Goal: Task Accomplishment & Management: Manage account settings

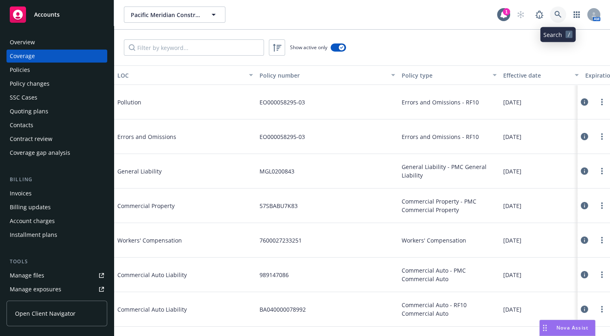
click at [565, 15] on link at bounding box center [558, 15] width 16 height 16
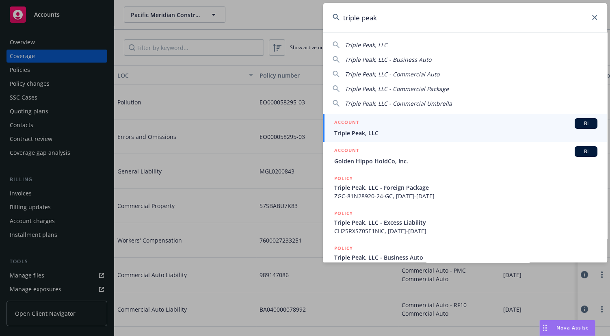
type input "triple peak"
click at [366, 125] on div "ACCOUNT BI" at bounding box center [465, 123] width 263 height 11
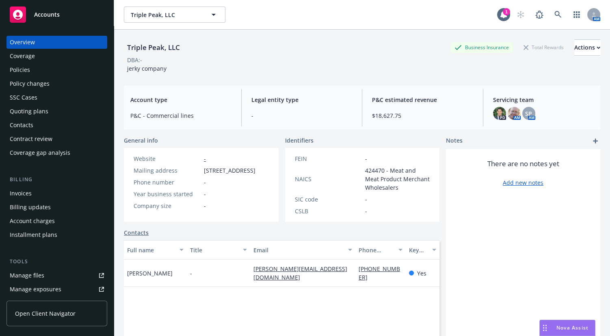
click at [40, 60] on div "Coverage" at bounding box center [57, 56] width 94 height 13
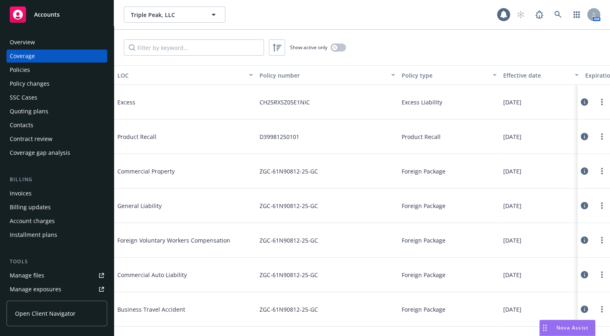
click at [69, 74] on div "Policies" at bounding box center [57, 69] width 94 height 13
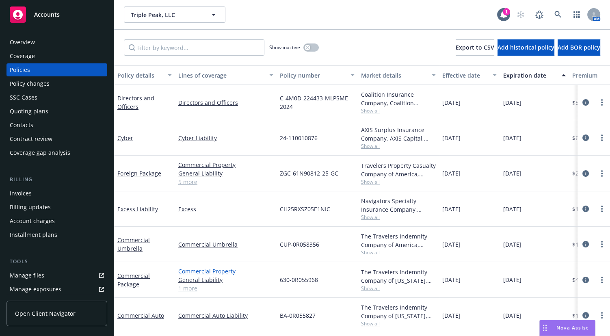
scroll to position [37, 0]
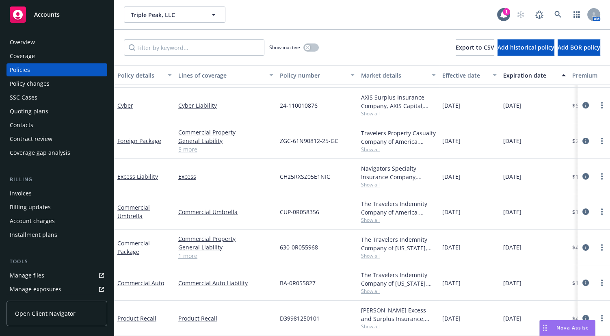
click at [189, 253] on link "1 more" at bounding box center [225, 255] width 95 height 9
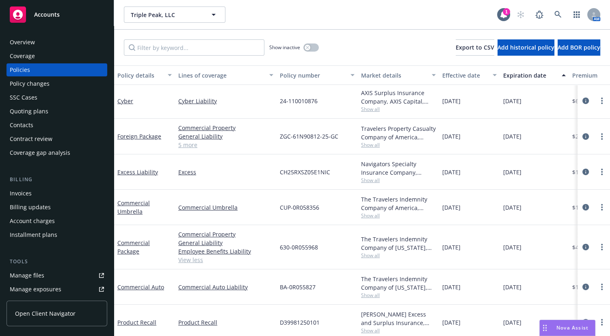
click at [40, 44] on div "Overview" at bounding box center [57, 42] width 94 height 13
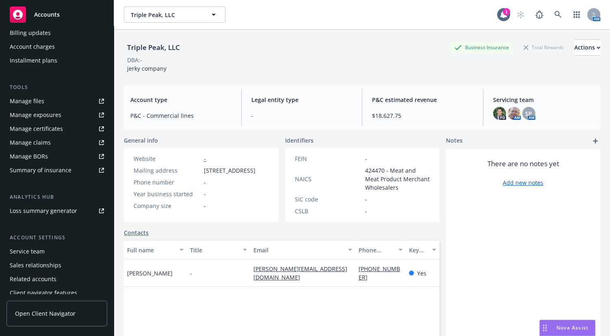
scroll to position [184, 0]
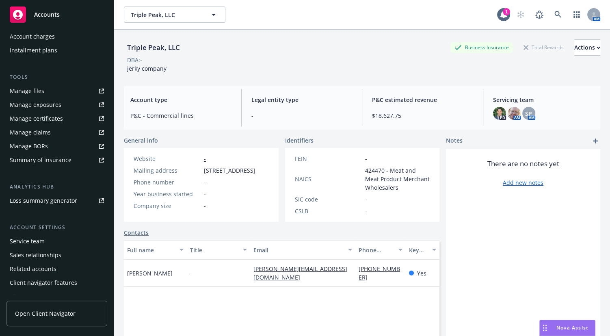
click at [46, 112] on div "Manage certificates" at bounding box center [36, 118] width 53 height 13
click at [57, 109] on div "Manage exposures" at bounding box center [36, 104] width 52 height 13
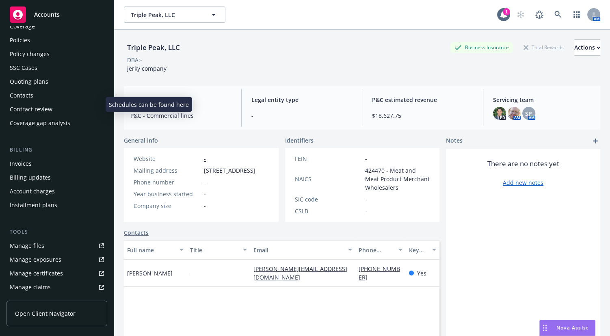
scroll to position [0, 0]
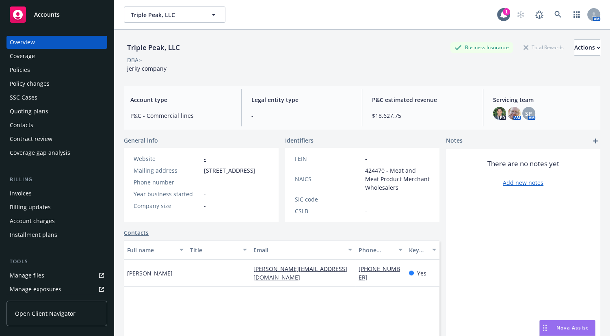
click at [51, 69] on div "Policies" at bounding box center [57, 69] width 94 height 13
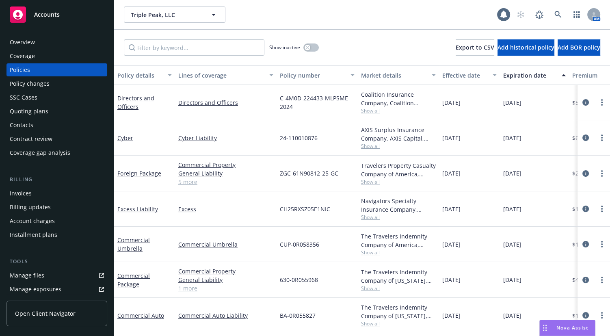
scroll to position [37, 0]
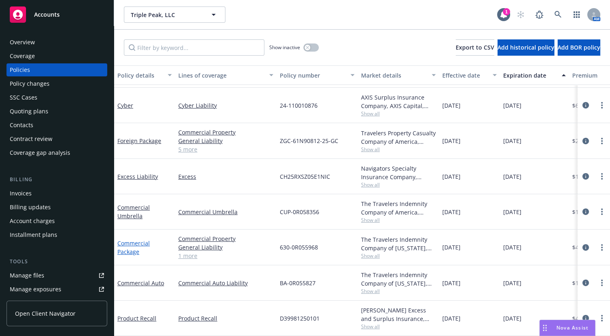
click at [134, 239] on link "Commercial Package" at bounding box center [133, 247] width 33 height 16
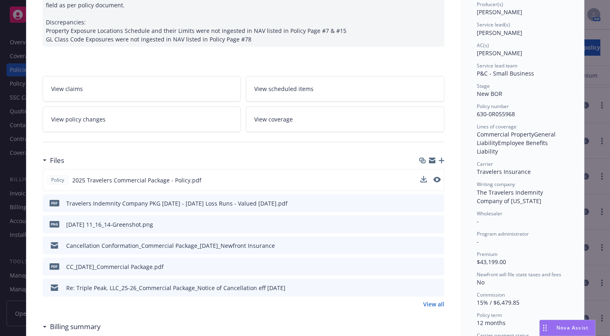
scroll to position [111, 0]
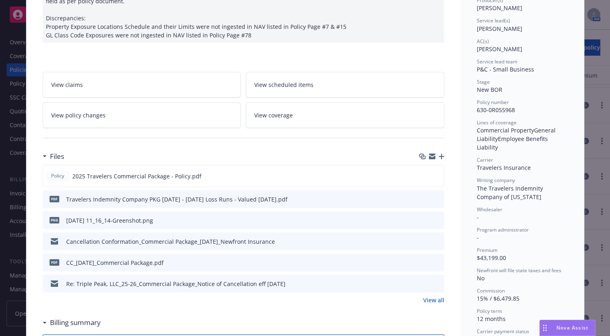
click at [434, 217] on icon "preview file" at bounding box center [436, 220] width 7 height 6
click at [440, 262] on div "pdf CC_07-01-2025_Commercial Package.pdf" at bounding box center [244, 263] width 402 height 18
click at [436, 261] on icon "preview file" at bounding box center [436, 262] width 7 height 6
click at [434, 172] on button at bounding box center [436, 176] width 7 height 9
click at [436, 175] on icon "preview file" at bounding box center [436, 176] width 7 height 6
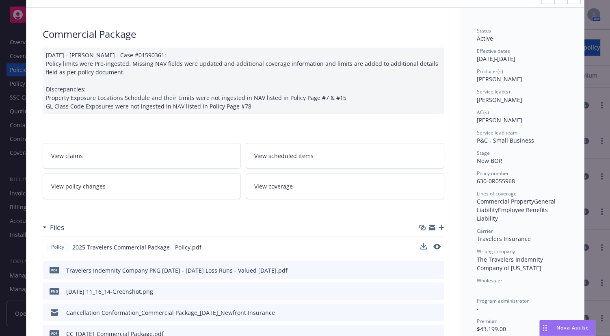
scroll to position [0, 0]
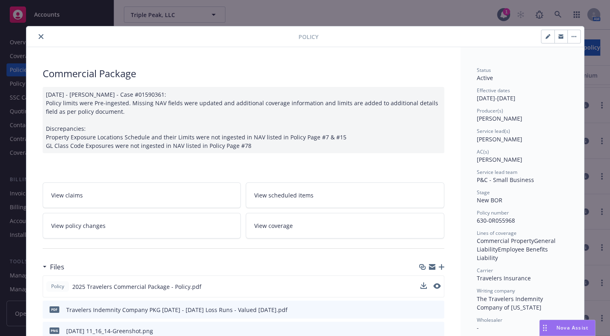
click at [32, 31] on div "Policy" at bounding box center [305, 36] width 558 height 21
click at [34, 33] on div at bounding box center [164, 37] width 269 height 10
click at [39, 37] on icon "close" at bounding box center [41, 36] width 5 height 5
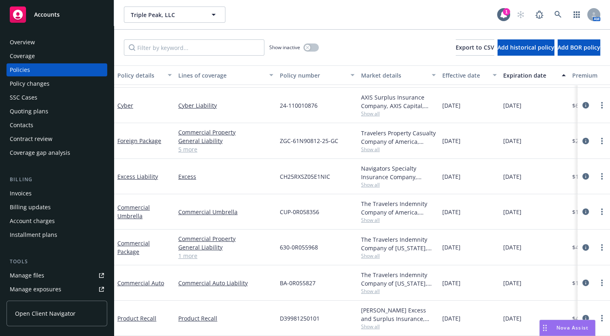
click at [24, 44] on div "Overview" at bounding box center [22, 42] width 25 height 13
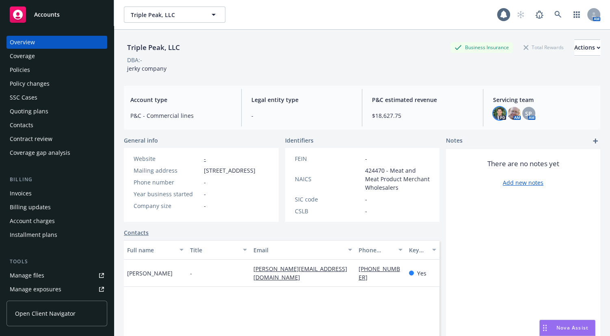
click at [494, 110] on img at bounding box center [499, 113] width 13 height 13
click at [508, 112] on img at bounding box center [514, 113] width 13 height 13
click at [522, 110] on div "SP" at bounding box center [528, 113] width 13 height 13
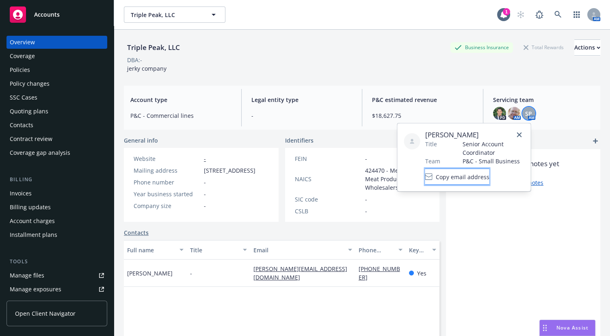
click at [479, 178] on span "Copy email address" at bounding box center [463, 176] width 54 height 9
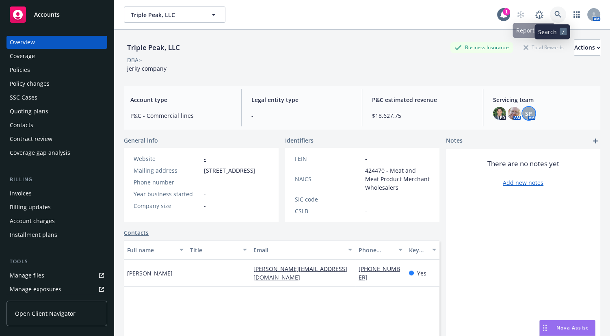
click at [555, 17] on icon at bounding box center [558, 14] width 7 height 7
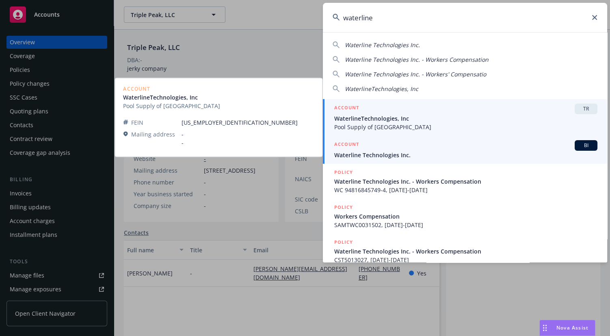
type input "waterline"
click at [378, 158] on span "Waterline Technologies Inc." at bounding box center [465, 155] width 263 height 9
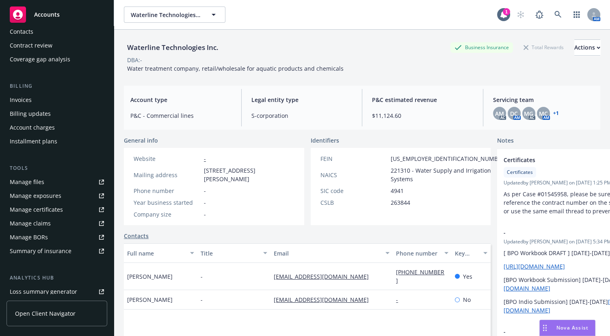
scroll to position [147, 0]
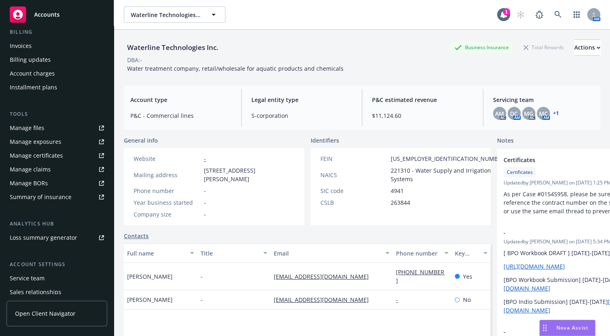
click at [49, 151] on div "Manage certificates" at bounding box center [36, 155] width 53 height 13
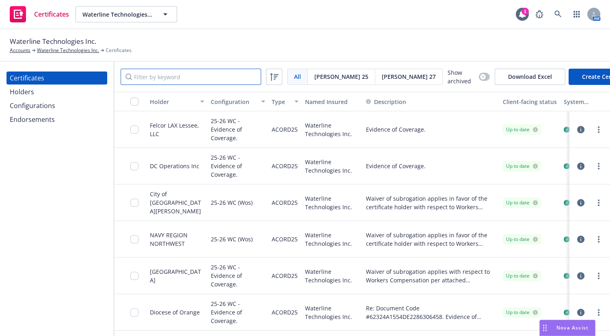
click at [168, 73] on input "Filter by keyword" at bounding box center [191, 77] width 141 height 16
paste input "City of National City"
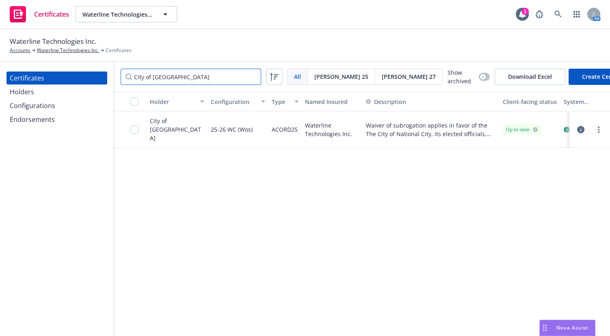
type input "City of National City"
click at [594, 132] on link "more" at bounding box center [599, 130] width 10 height 10
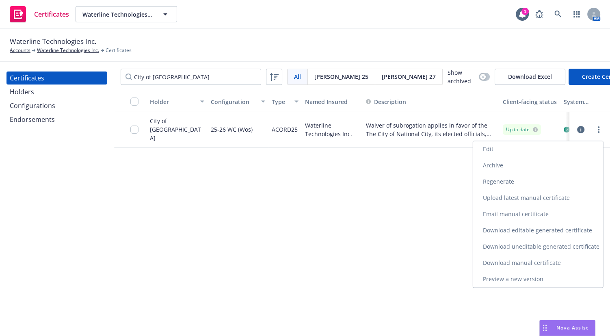
click at [483, 145] on link "Edit" at bounding box center [538, 149] width 130 height 16
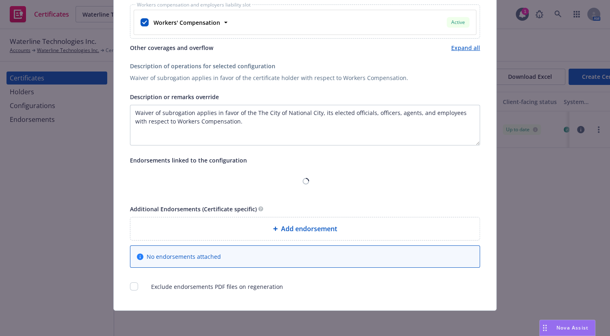
scroll to position [202, 0]
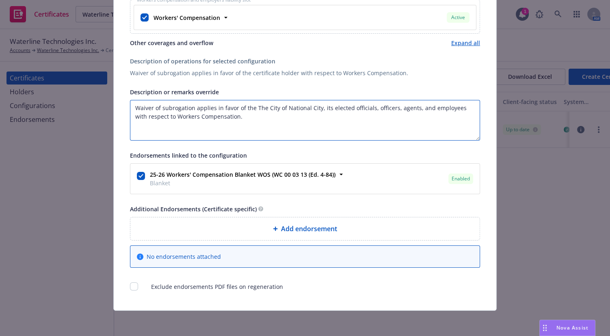
click at [134, 110] on textarea "Waiver of subrogation applies in favor of the The City of National City, its el…" at bounding box center [305, 120] width 350 height 41
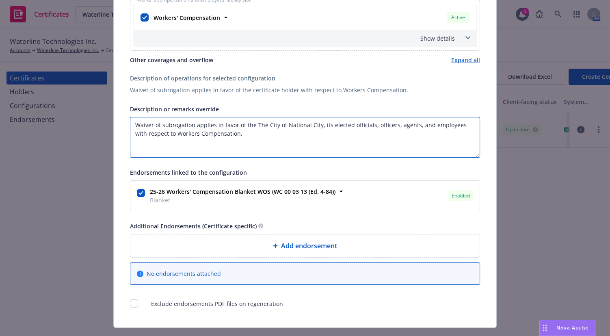
paste textarea "Reference Number - 24100093 Pin Number : 16624343"
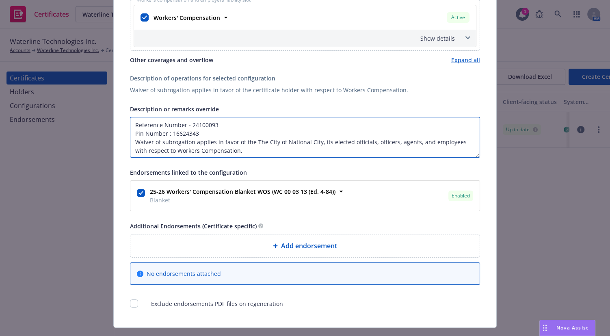
click at [133, 126] on textarea "Reference Number - 24100093 Pin Number : 16624343 Waiver of subrogation applies…" at bounding box center [305, 137] width 350 height 41
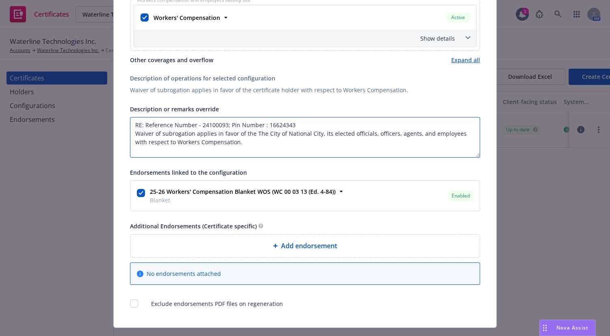
click at [289, 121] on textarea "RE: Reference Number - 24100093; Pin Number : 16624343 Waiver of subrogation ap…" at bounding box center [305, 137] width 350 height 41
click at [259, 123] on textarea "RE: Reference Number - 24100093; Pin Number : 16624343 Waiver of subrogation ap…" at bounding box center [305, 137] width 350 height 41
click at [317, 122] on textarea "RE: Reference Number - 24100093; Pin Number: 16624343 Waiver of subrogation app…" at bounding box center [305, 137] width 350 height 41
click at [194, 125] on textarea "RE: Reference Number - 24100093; Pin Number: 16624343. Waiver of subrogation ap…" at bounding box center [305, 137] width 350 height 41
click at [310, 141] on textarea "RE: Reference Number: 24100093 - Pin Number: 16624343. Waiver of subrogation ap…" at bounding box center [305, 137] width 350 height 41
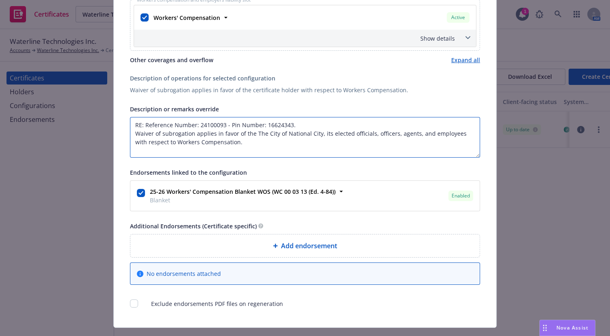
type textarea "RE: Reference Number: 24100093 - Pin Number: 16624343. Waiver of subrogation ap…"
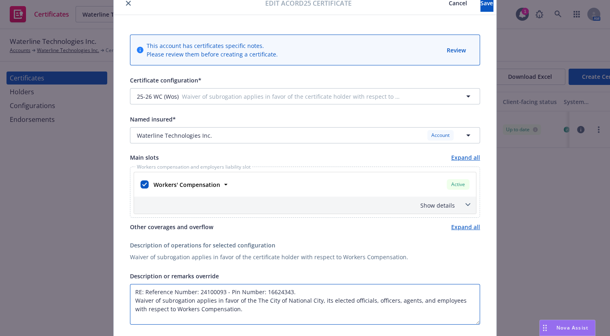
scroll to position [74, 0]
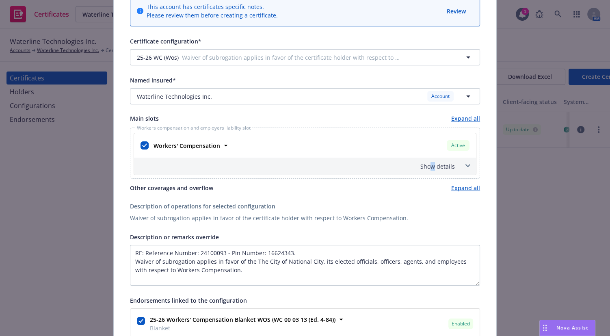
click at [431, 167] on div "Show details" at bounding box center [295, 166] width 319 height 9
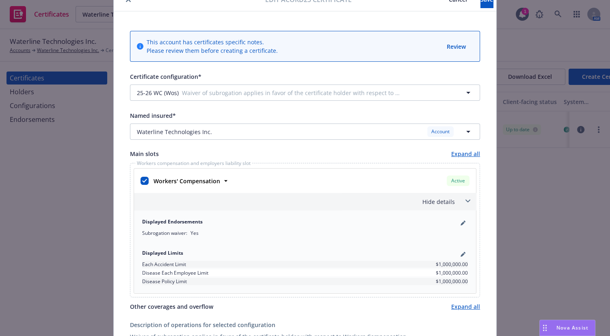
scroll to position [0, 0]
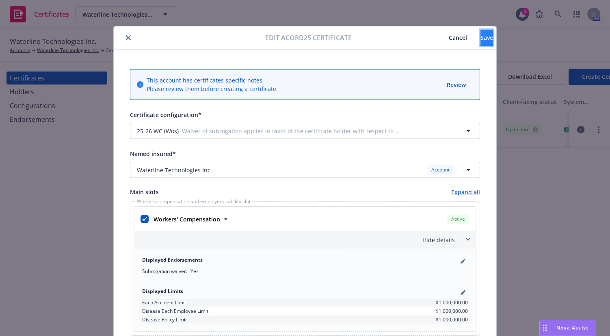
click at [481, 43] on button "Save" at bounding box center [487, 38] width 13 height 16
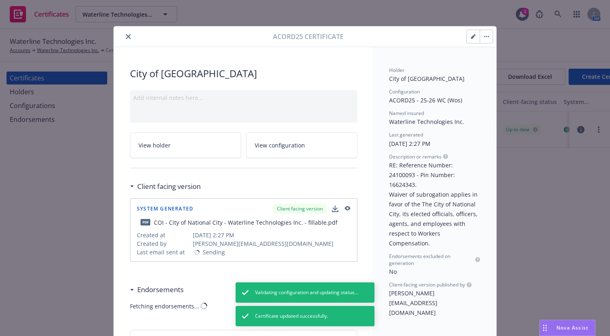
click at [126, 37] on icon "close" at bounding box center [128, 36] width 5 height 5
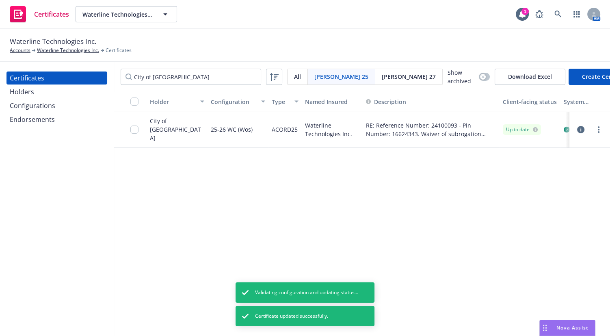
click at [57, 106] on div "Configurations" at bounding box center [57, 105] width 94 height 13
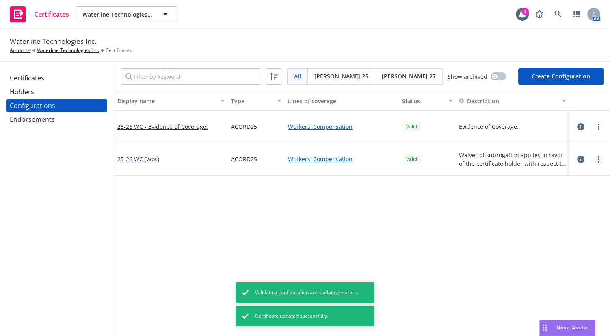
click at [594, 162] on link "more" at bounding box center [599, 159] width 10 height 10
click at [540, 173] on link "Edit" at bounding box center [552, 176] width 89 height 16
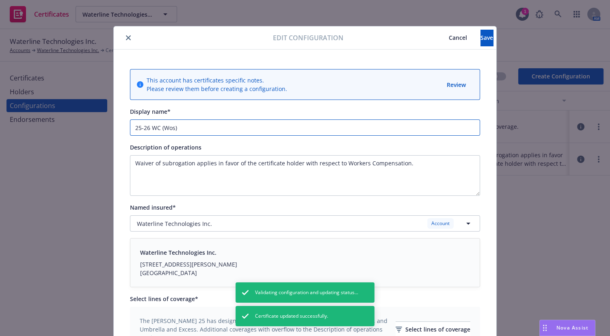
click at [171, 124] on input "25-26 WC (Wos)" at bounding box center [305, 127] width 350 height 16
type input "25-26 WC (WOS)"
click at [481, 41] on span "Save" at bounding box center [487, 38] width 13 height 8
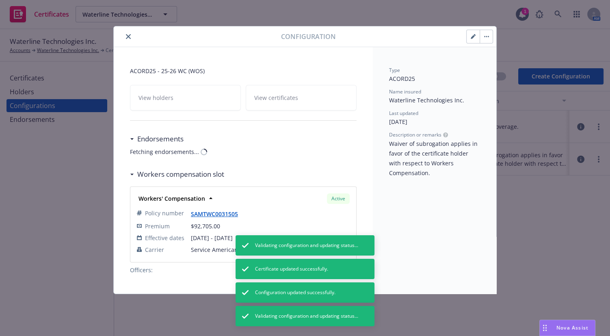
click at [128, 37] on button "close" at bounding box center [129, 37] width 10 height 10
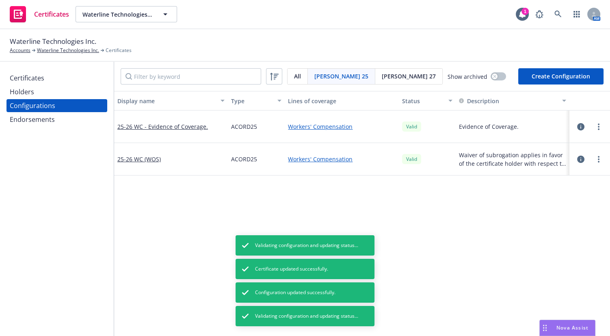
click at [47, 81] on div "Certificates" at bounding box center [57, 78] width 94 height 13
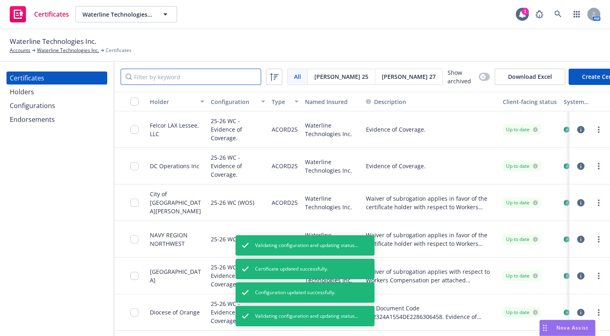
click at [177, 76] on input "Filter by keyword" at bounding box center [191, 77] width 141 height 16
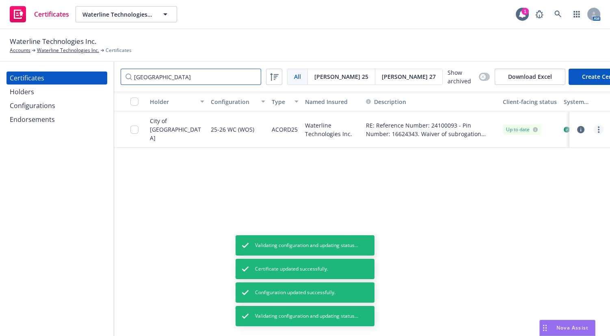
type input "national city"
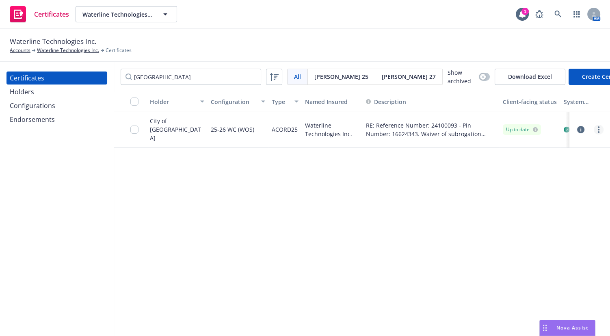
click at [596, 130] on link "more" at bounding box center [599, 130] width 10 height 10
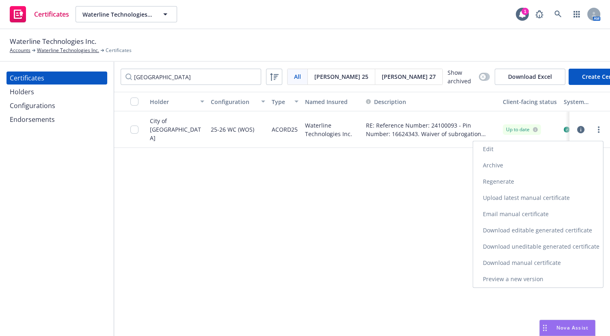
click at [519, 183] on link "Regenerate" at bounding box center [538, 181] width 130 height 16
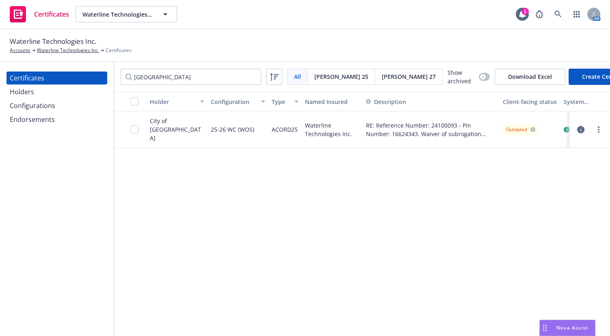
click at [130, 133] on div at bounding box center [130, 129] width 33 height 37
click at [134, 134] on input "checkbox" at bounding box center [134, 130] width 8 height 8
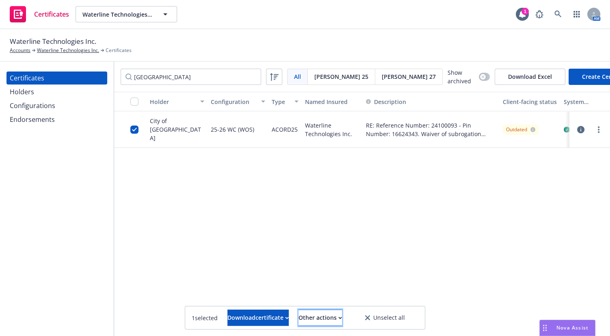
click at [340, 314] on div "Other actions" at bounding box center [320, 317] width 43 height 15
click at [328, 289] on div "Send to holder Publish certificate" at bounding box center [305, 289] width 75 height 33
drag, startPoint x: 335, startPoint y: 316, endPoint x: 333, endPoint y: 306, distance: 10.4
click at [334, 316] on div "Other actions" at bounding box center [320, 317] width 43 height 15
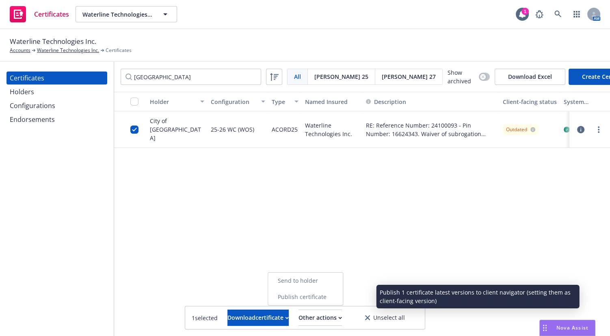
click at [333, 293] on link "Publish certificate" at bounding box center [305, 297] width 75 height 16
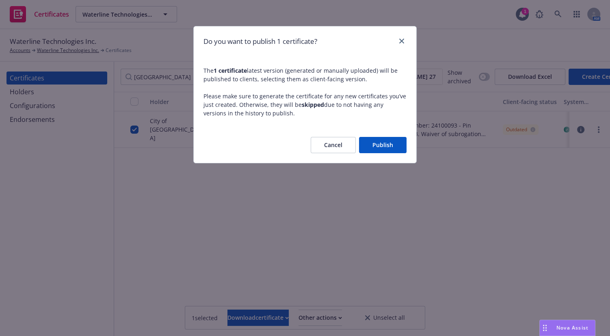
click at [384, 148] on button "Publish" at bounding box center [383, 145] width 48 height 16
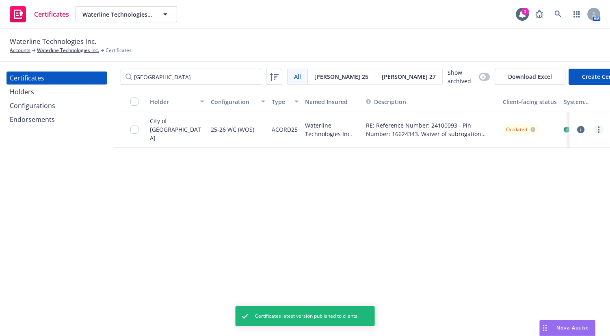
click at [595, 129] on link "more" at bounding box center [599, 130] width 10 height 10
click at [400, 224] on div "Holder Configuration Type Named Insured Description Client-facing status System…" at bounding box center [362, 214] width 496 height 245
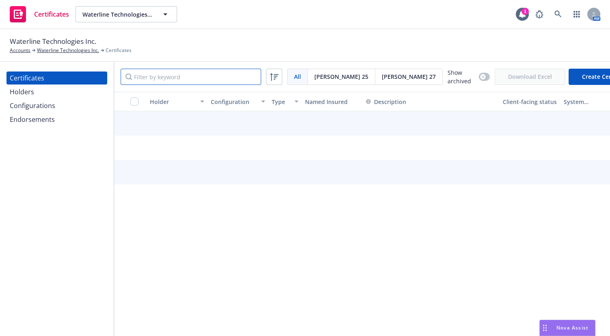
click at [171, 80] on input "Filter by keyword" at bounding box center [191, 77] width 141 height 16
type input "national city"
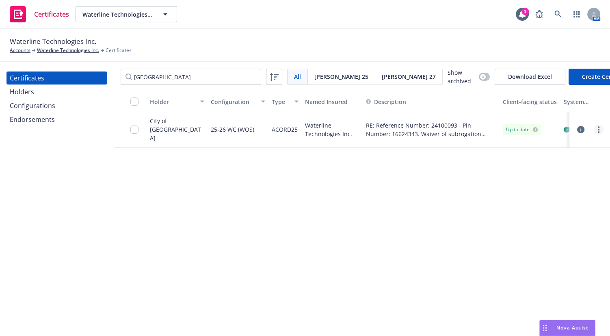
click at [594, 131] on link "more" at bounding box center [599, 130] width 10 height 10
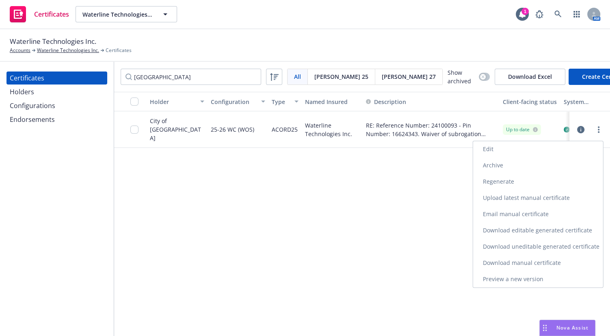
click at [521, 243] on link "Download uneditable generated certificate" at bounding box center [538, 246] width 130 height 16
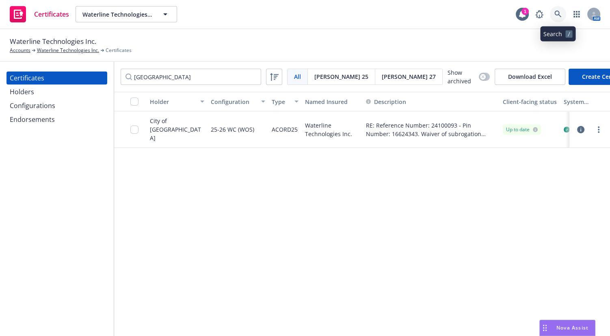
click at [559, 14] on icon at bounding box center [558, 14] width 7 height 7
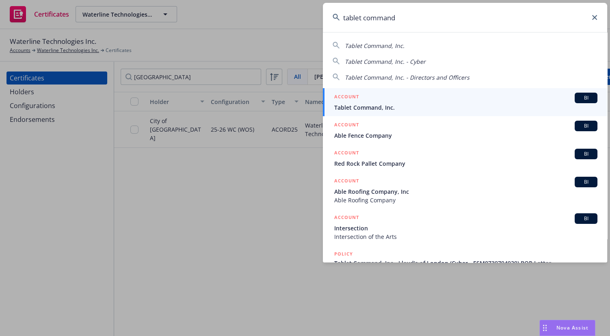
type input "tablet command"
click at [384, 104] on span "Tablet Command, Inc." at bounding box center [465, 107] width 263 height 9
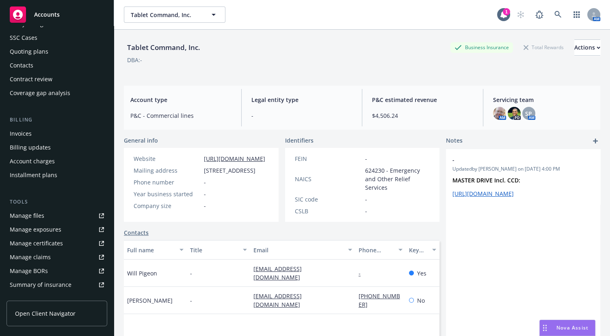
scroll to position [74, 0]
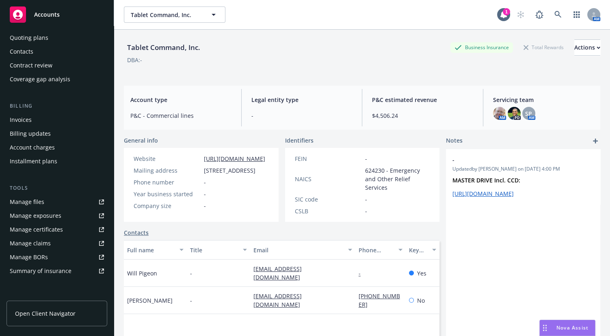
click at [53, 223] on div "Manage certificates" at bounding box center [36, 229] width 53 height 13
click at [550, 13] on link at bounding box center [558, 15] width 16 height 16
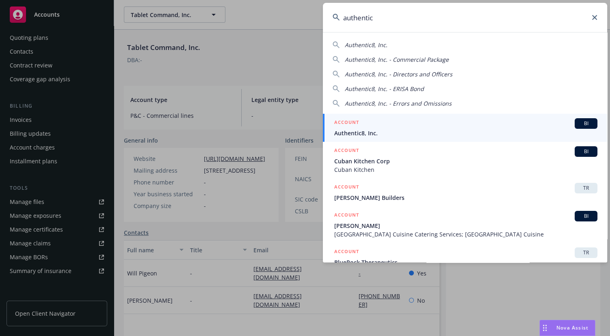
type input "authentic"
click at [348, 133] on span "Authentic8, Inc." at bounding box center [465, 133] width 263 height 9
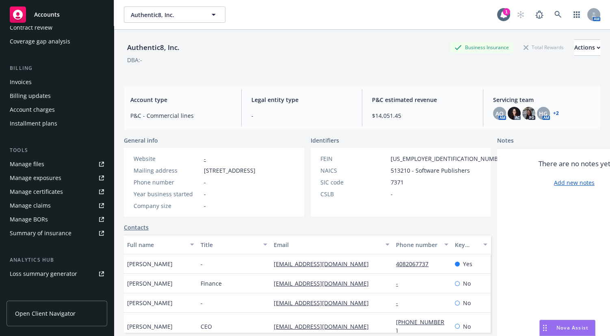
scroll to position [147, 0]
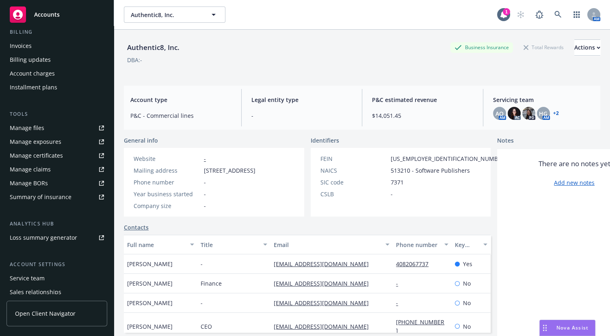
click at [56, 158] on div "Manage certificates" at bounding box center [36, 155] width 53 height 13
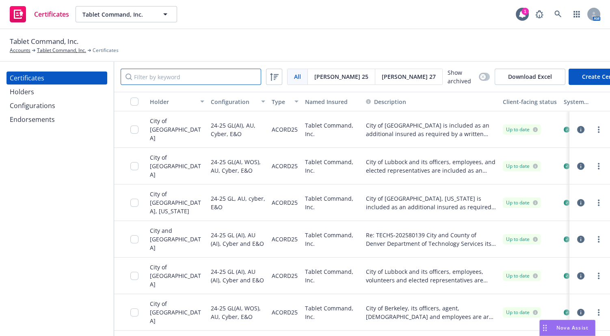
click at [168, 80] on input "Filter by keyword" at bounding box center [191, 77] width 141 height 16
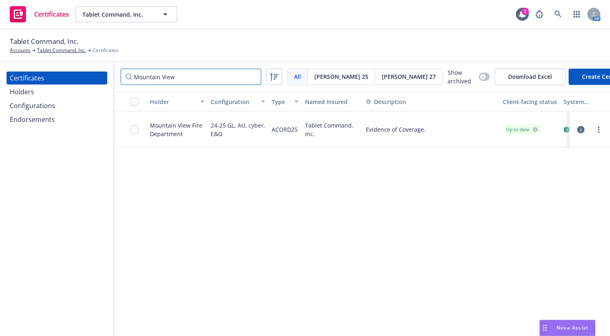
type input "Mountain View"
click at [601, 132] on link "more" at bounding box center [599, 130] width 10 height 10
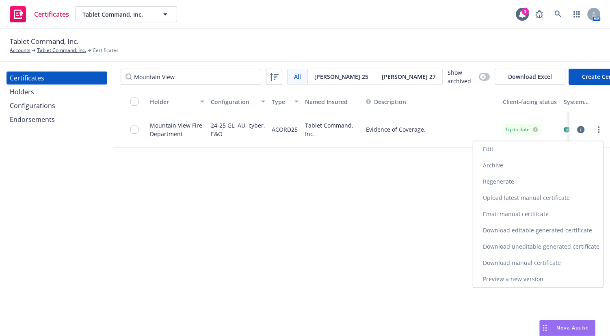
drag, startPoint x: 528, startPoint y: 244, endPoint x: 522, endPoint y: 244, distance: 5.7
click at [527, 244] on link "Download uneditable generated certificate" at bounding box center [538, 246] width 130 height 16
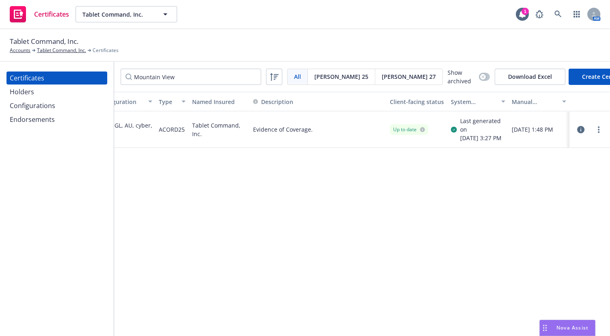
drag, startPoint x: 395, startPoint y: 139, endPoint x: 438, endPoint y: 145, distance: 43.6
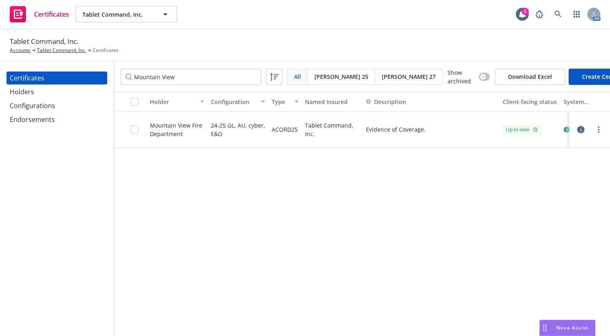
drag, startPoint x: 440, startPoint y: 144, endPoint x: 299, endPoint y: 141, distance: 141.4
click at [600, 134] on link "more" at bounding box center [599, 130] width 10 height 10
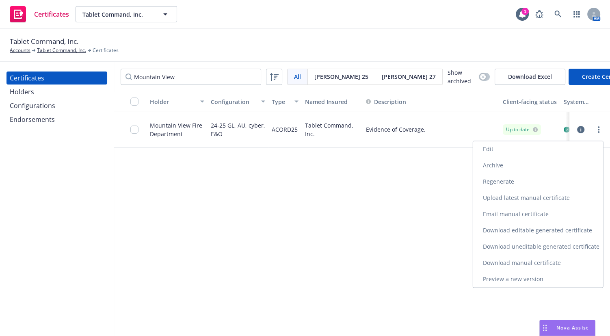
click at [527, 244] on link "Download uneditable generated certificate" at bounding box center [538, 246] width 130 height 16
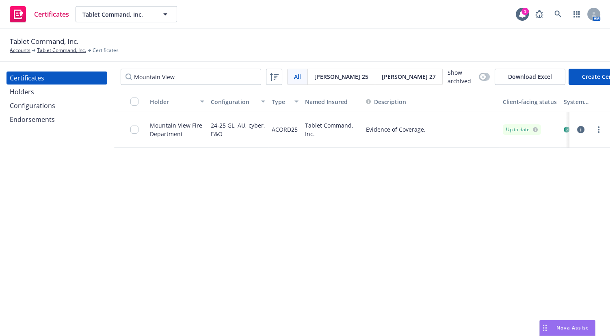
scroll to position [0, 113]
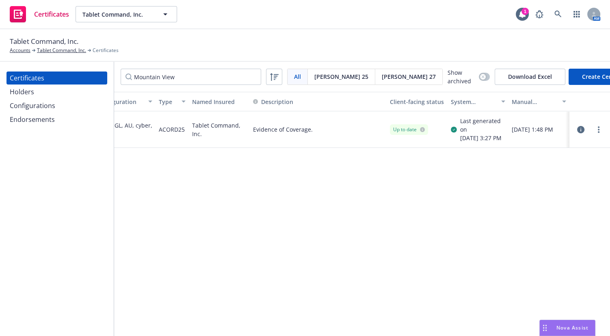
drag, startPoint x: 463, startPoint y: 118, endPoint x: 497, endPoint y: 126, distance: 35.1
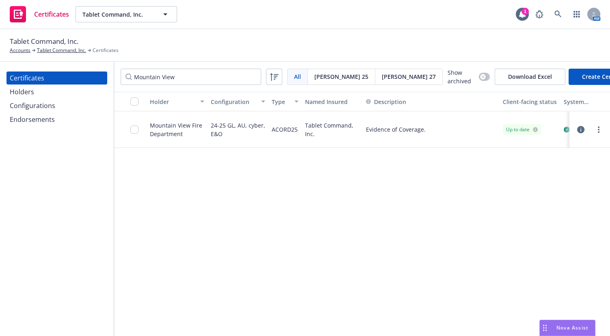
drag, startPoint x: 295, startPoint y: 137, endPoint x: 110, endPoint y: 134, distance: 184.9
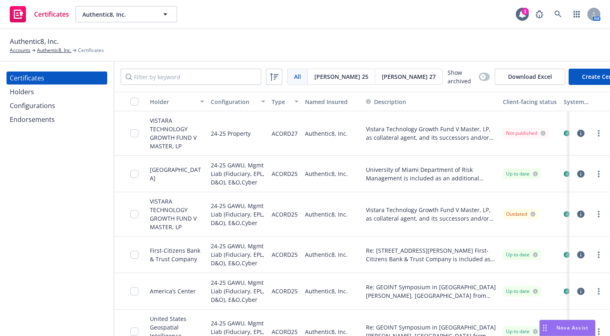
click at [382, 74] on span "[PERSON_NAME] 27" at bounding box center [409, 76] width 54 height 9
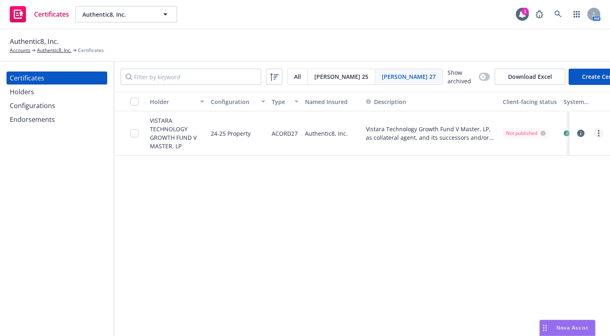
click at [599, 130] on circle "more" at bounding box center [599, 131] width 2 height 2
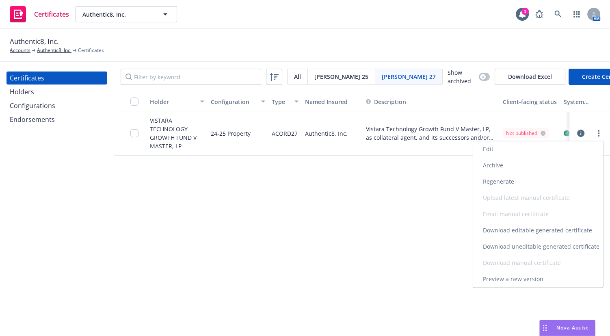
click at [508, 148] on link "Edit" at bounding box center [538, 149] width 130 height 16
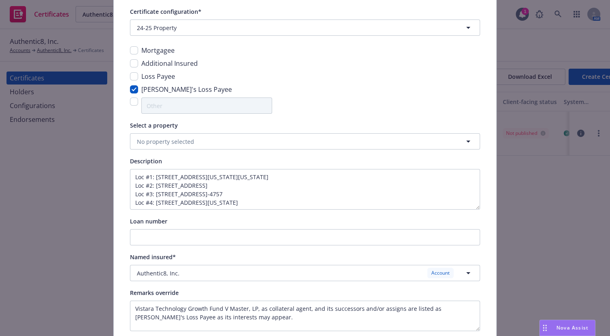
scroll to position [103, 0]
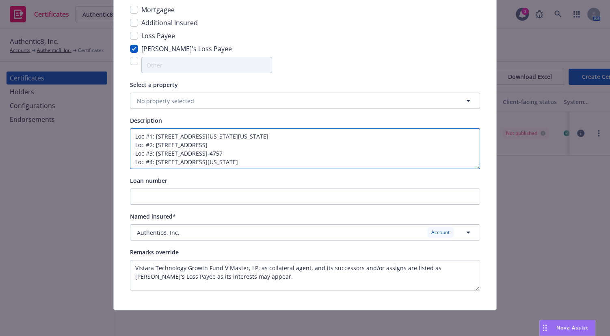
drag, startPoint x: 320, startPoint y: 154, endPoint x: 326, endPoint y: 154, distance: 5.7
click at [323, 154] on textarea "Loc #1: [STREET_ADDRESS][US_STATE][US_STATE] Loc #2: [STREET_ADDRESS] Loc #3: […" at bounding box center [305, 148] width 350 height 41
drag, startPoint x: 331, startPoint y: 161, endPoint x: 336, endPoint y: 201, distance: 40.5
click at [338, 205] on div "Certificate configuration* [object Object] 24-25 Property Mortgagee Additional …" at bounding box center [305, 128] width 350 height 325
click at [305, 159] on textarea "Loc #1: [STREET_ADDRESS][US_STATE][US_STATE] Loc #2: [STREET_ADDRESS] Loc #3: […" at bounding box center [305, 148] width 350 height 41
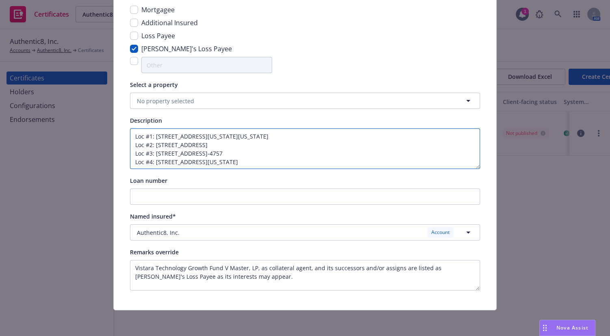
drag, startPoint x: 290, startPoint y: 138, endPoint x: 288, endPoint y: 102, distance: 36.6
click at [288, 100] on div "Certificate configuration* [object Object] 24-25 Property Mortgagee Additional …" at bounding box center [305, 128] width 350 height 325
click at [286, 152] on textarea "Loc #1: [STREET_ADDRESS][US_STATE][US_STATE] Loc #2: [STREET_ADDRESS] Loc #3: […" at bounding box center [305, 148] width 350 height 41
drag, startPoint x: 283, startPoint y: 146, endPoint x: 325, endPoint y: 180, distance: 53.5
click at [329, 211] on div "Certificate configuration* [object Object] 24-25 Property Mortgagee Additional …" at bounding box center [305, 128] width 350 height 325
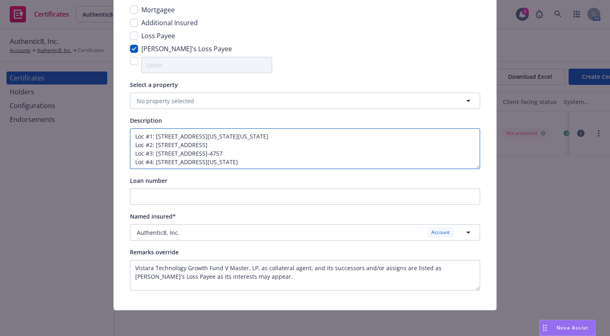
click at [321, 156] on textarea "Loc #1: [STREET_ADDRESS][US_STATE][US_STATE] Loc #2: [STREET_ADDRESS] Loc #3: […" at bounding box center [305, 148] width 350 height 41
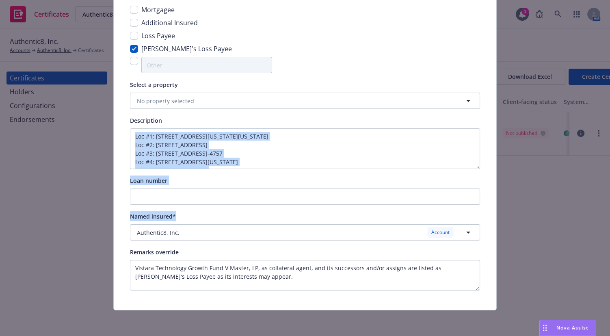
drag, startPoint x: 306, startPoint y: 171, endPoint x: 291, endPoint y: 158, distance: 19.0
click at [321, 204] on div "Certificate configuration* [object Object] 24-25 Property Mortgagee Additional …" at bounding box center [305, 128] width 350 height 325
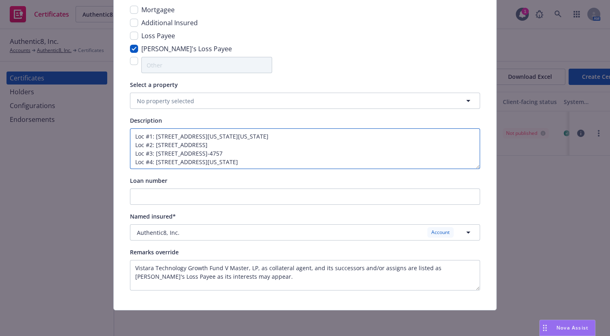
click at [288, 153] on textarea "Loc #1: [STREET_ADDRESS][US_STATE][US_STATE] Loc #2: [STREET_ADDRESS] Loc #3: […" at bounding box center [305, 148] width 350 height 41
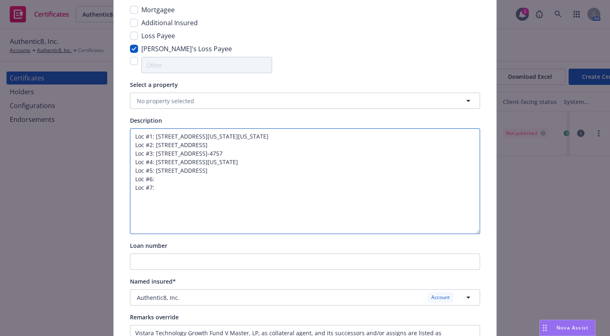
drag, startPoint x: 475, startPoint y: 167, endPoint x: 415, endPoint y: 217, distance: 78.4
click at [476, 227] on textarea "Loc #1: [STREET_ADDRESS][US_STATE][US_STATE] Loc #2: [STREET_ADDRESS] Loc #3: […" at bounding box center [305, 181] width 350 height 106
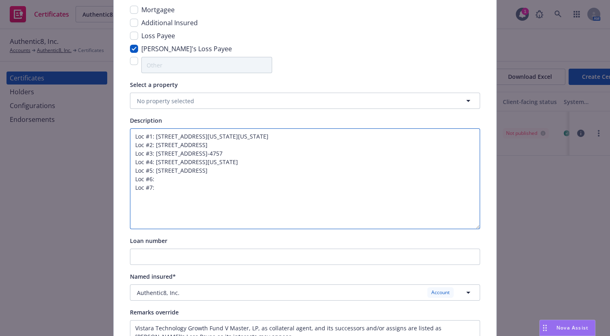
drag, startPoint x: 321, startPoint y: 204, endPoint x: 327, endPoint y: 248, distance: 44.7
click at [327, 248] on div "Certificate configuration* [object Object] 24-25 Property Mortgagee Additional …" at bounding box center [305, 158] width 350 height 385
drag, startPoint x: 219, startPoint y: 197, endPoint x: 131, endPoint y: 128, distance: 111.4
click at [125, 125] on div "Certificate configuration* [object Object] 24-25 Property Mortgagee Additional …" at bounding box center [305, 158] width 383 height 424
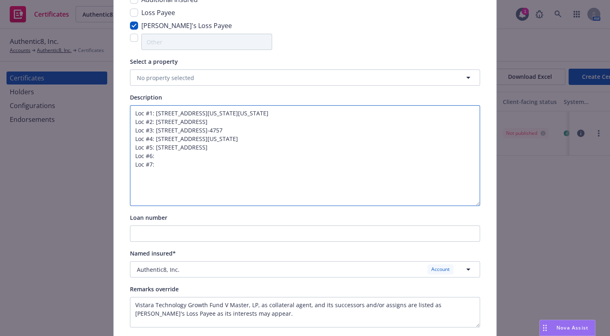
scroll to position [163, 0]
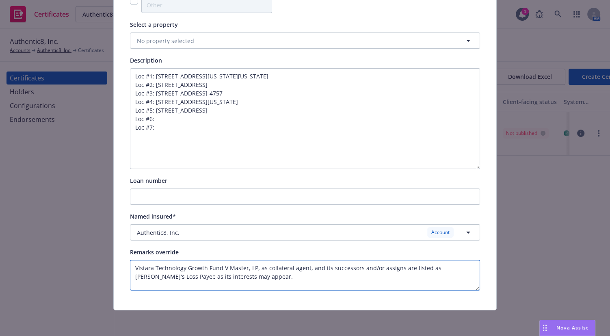
click at [251, 286] on textarea "Vistara Technology Growth Fund V Master, LP, as collateral agent, and its succe…" at bounding box center [305, 275] width 350 height 30
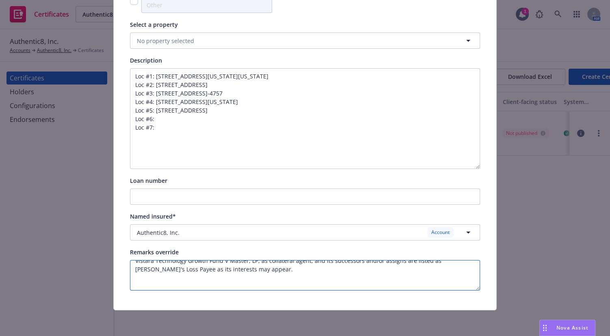
paste textarea "Loc #1: [STREET_ADDRESS][US_STATE][US_STATE] Loc #2: [STREET_ADDRESS] Loc #3: […"
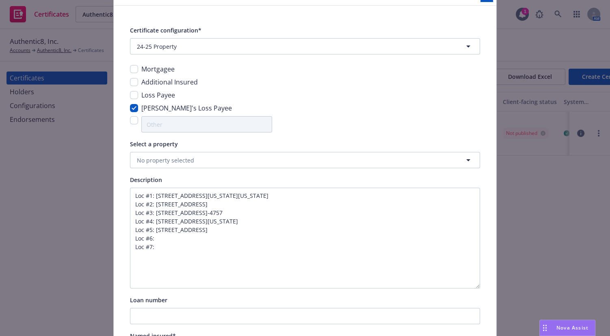
scroll to position [0, 0]
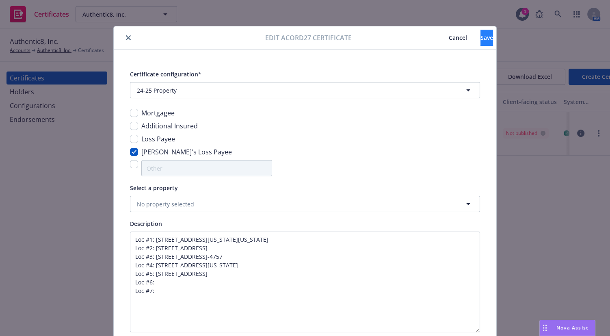
type textarea "Vistara Technology Growth Fund V Master, LP, as collateral agent, and its succe…"
click at [481, 37] on span "Save" at bounding box center [487, 38] width 13 height 8
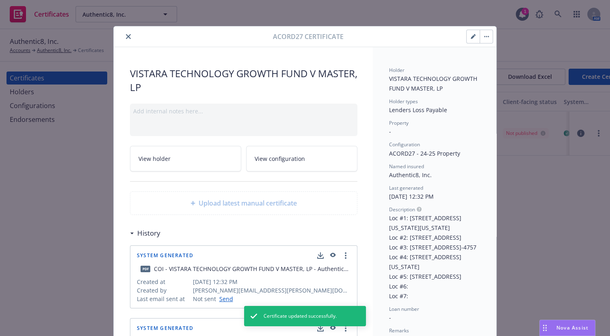
click at [126, 34] on icon "close" at bounding box center [128, 36] width 5 height 5
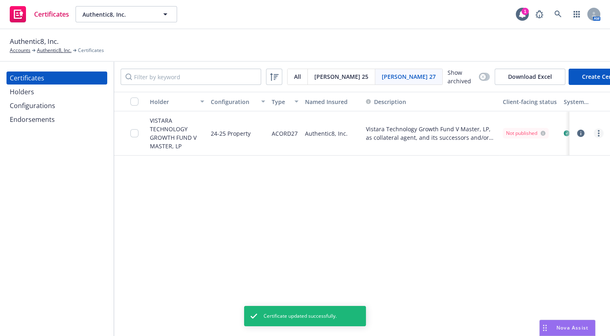
click at [600, 134] on link "more" at bounding box center [599, 133] width 10 height 10
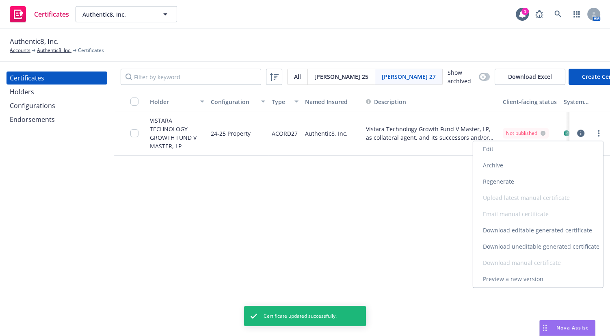
click at [492, 181] on link "Regenerate" at bounding box center [538, 181] width 130 height 16
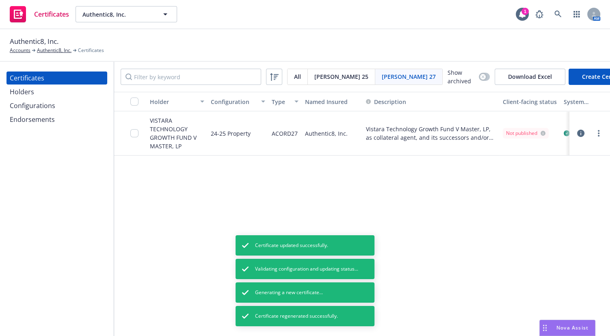
scroll to position [0, 113]
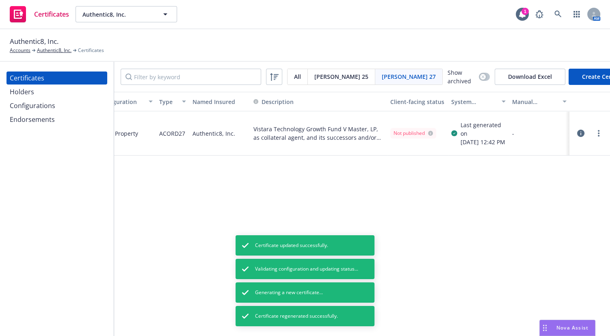
drag, startPoint x: 477, startPoint y: 158, endPoint x: 568, endPoint y: 167, distance: 91.8
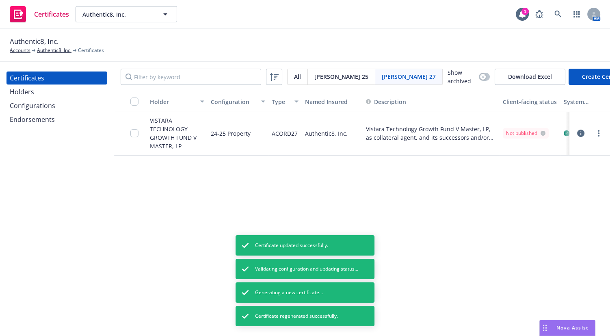
drag, startPoint x: 353, startPoint y: 168, endPoint x: 304, endPoint y: 173, distance: 48.6
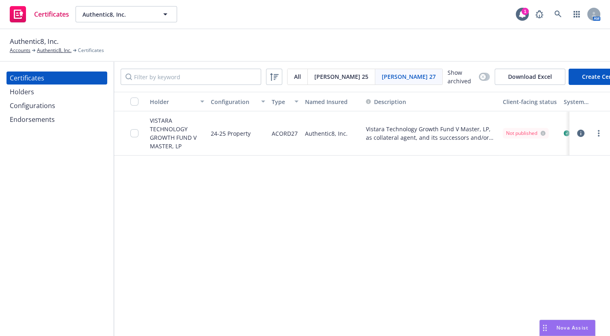
click at [597, 199] on div "Holder Configuration Type Named Insured Description Client-facing status System…" at bounding box center [362, 214] width 496 height 245
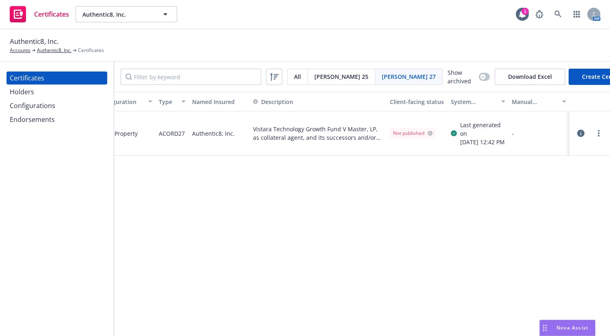
drag, startPoint x: 451, startPoint y: 146, endPoint x: 492, endPoint y: 144, distance: 41.5
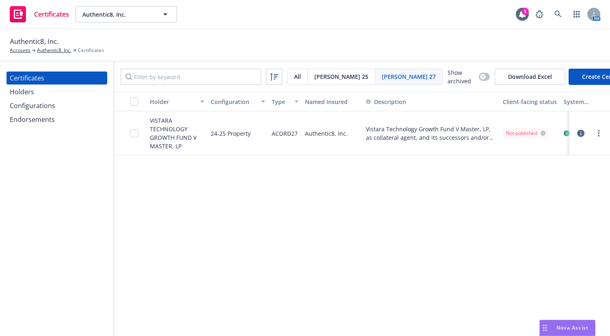
drag, startPoint x: 447, startPoint y: 145, endPoint x: 241, endPoint y: 146, distance: 205.6
click at [600, 131] on link "more" at bounding box center [599, 133] width 10 height 10
click at [356, 244] on div "Holder Configuration Type Named Insured Description Client-facing status System…" at bounding box center [362, 214] width 496 height 245
click at [598, 134] on link "more" at bounding box center [599, 133] width 10 height 10
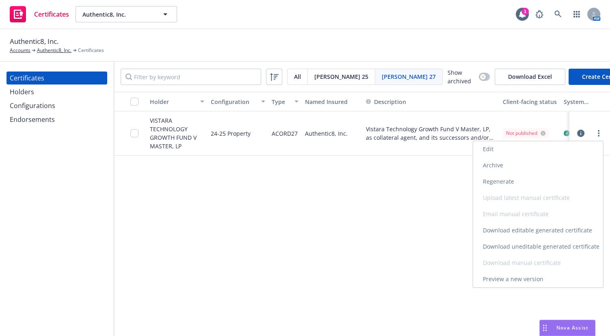
click at [501, 253] on link "Download uneditable generated certificate" at bounding box center [538, 246] width 130 height 16
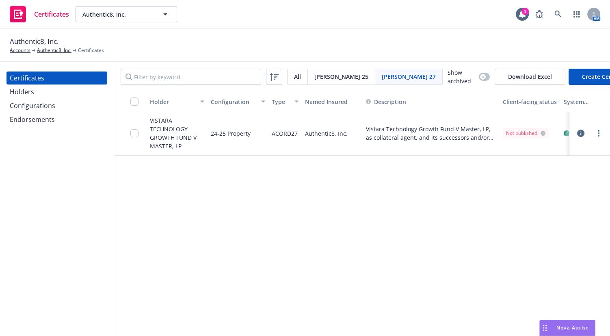
drag, startPoint x: 3, startPoint y: 193, endPoint x: 19, endPoint y: 192, distance: 15.4
click at [3, 193] on div "Certificates Holders Configurations Endorsements" at bounding box center [57, 199] width 114 height 274
click at [596, 132] on link "more" at bounding box center [599, 133] width 10 height 10
click at [527, 243] on link "Download uneditable generated certificate" at bounding box center [538, 246] width 130 height 16
click at [597, 131] on link "more" at bounding box center [599, 133] width 10 height 10
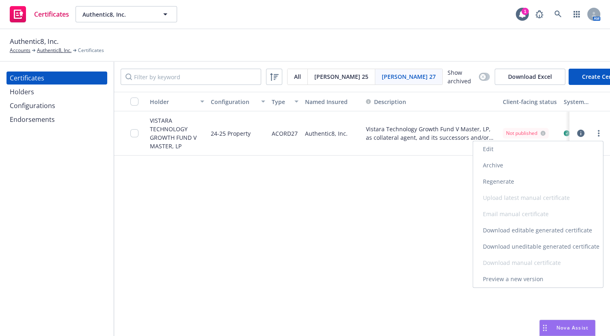
click at [500, 147] on link "Edit" at bounding box center [538, 149] width 130 height 16
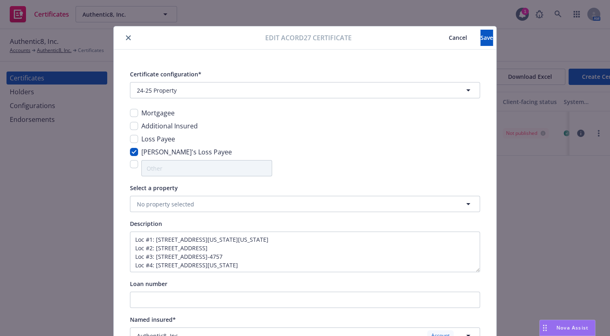
scroll to position [103, 0]
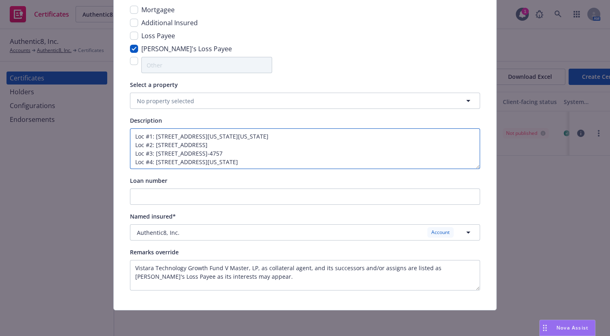
click at [235, 150] on textarea "Loc #1: [STREET_ADDRESS][US_STATE][US_STATE] Loc #2: [STREET_ADDRESS] Loc #3: […" at bounding box center [305, 148] width 350 height 41
drag, startPoint x: 254, startPoint y: 155, endPoint x: 297, endPoint y: 195, distance: 59.0
click at [299, 204] on div "Certificate configuration* [object Object] 24-25 Property Mortgagee Additional …" at bounding box center [305, 128] width 350 height 325
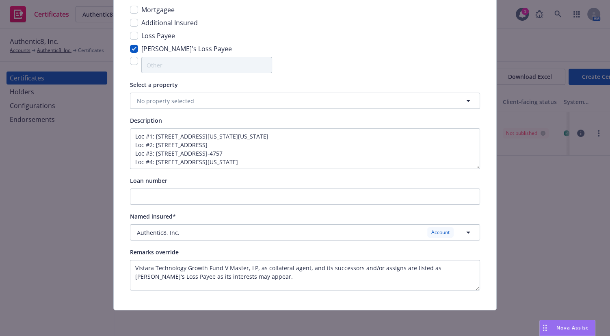
click at [248, 257] on div "Remarks override Vistara Technology Growth Fund V Master, LP, as collateral age…" at bounding box center [305, 268] width 350 height 43
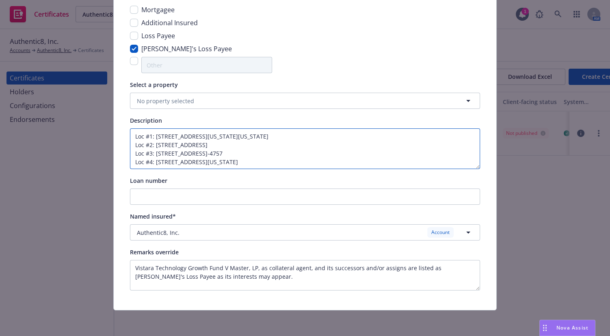
drag, startPoint x: 256, startPoint y: 154, endPoint x: 386, endPoint y: 196, distance: 137.0
click at [348, 216] on div "Certificate configuration* [object Object] 24-25 Property Mortgagee Additional …" at bounding box center [305, 128] width 350 height 325
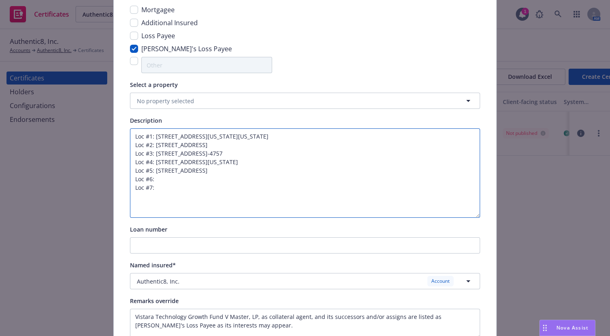
drag, startPoint x: 476, startPoint y: 173, endPoint x: 338, endPoint y: 201, distance: 140.9
click at [449, 215] on textarea "Loc #1: [STREET_ADDRESS][US_STATE][US_STATE] Loc #2: [STREET_ADDRESS] Loc #3: […" at bounding box center [305, 172] width 350 height 89
click at [293, 199] on textarea "Loc #1: [STREET_ADDRESS][US_STATE][US_STATE] Loc #2: [STREET_ADDRESS] Loc #3: […" at bounding box center [305, 172] width 350 height 89
drag, startPoint x: 205, startPoint y: 196, endPoint x: 96, endPoint y: 110, distance: 138.6
click at [91, 106] on div "Edit Acord27 certificate Cancel Save Certificate configuration* [object Object]…" at bounding box center [305, 168] width 610 height 336
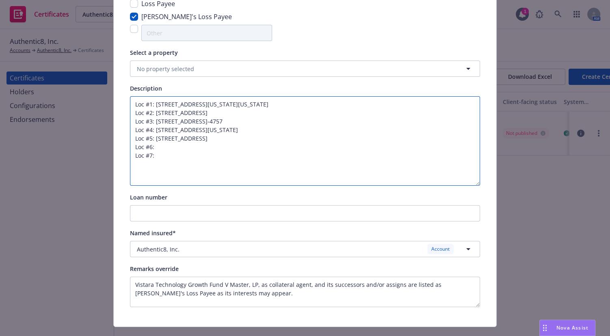
scroll to position [152, 0]
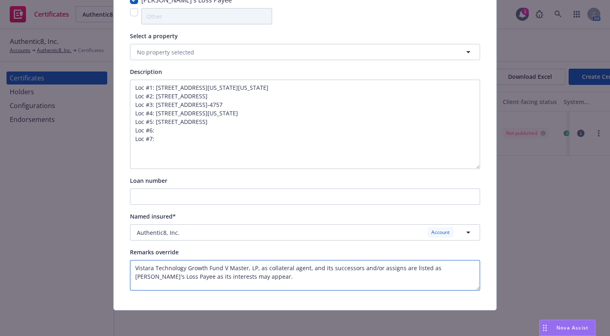
click at [256, 284] on textarea "Vistara Technology Growth Fund V Master, LP, as collateral agent, and its succe…" at bounding box center [305, 275] width 350 height 30
paste textarea "Loc #1: [STREET_ADDRESS][US_STATE][US_STATE] Loc #2: [STREET_ADDRESS] Loc #3: […"
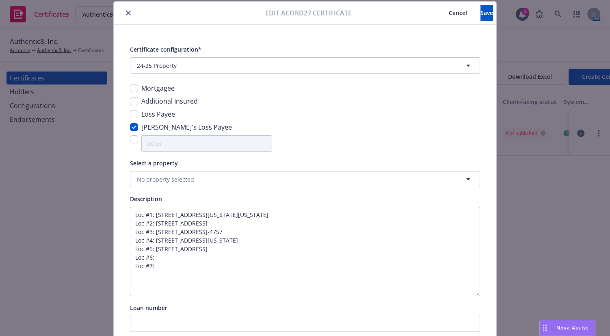
scroll to position [0, 0]
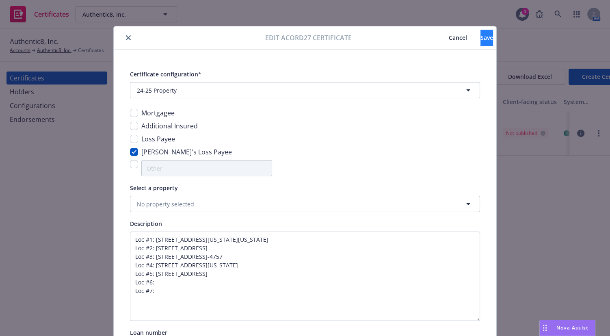
type textarea "Vistara Technology Growth Fund V Master, LP, as collateral agent, and its succe…"
click at [481, 38] on span "Save" at bounding box center [487, 38] width 13 height 8
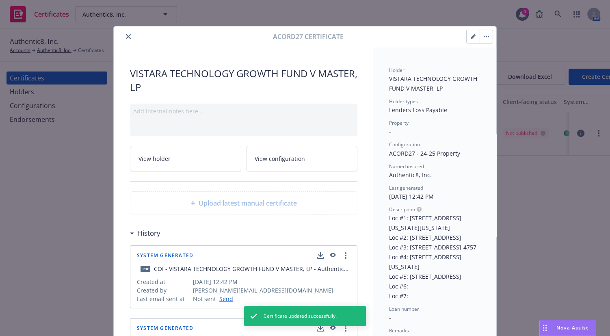
click at [124, 33] on button "close" at bounding box center [129, 37] width 10 height 10
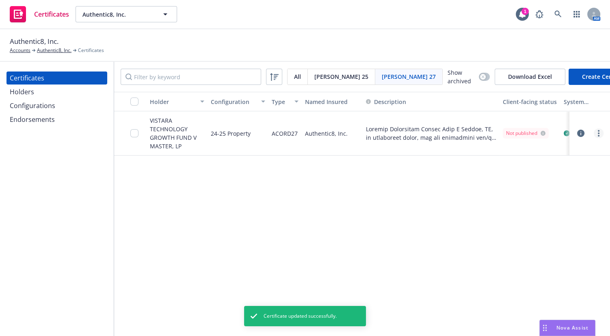
click at [600, 131] on link "more" at bounding box center [599, 133] width 10 height 10
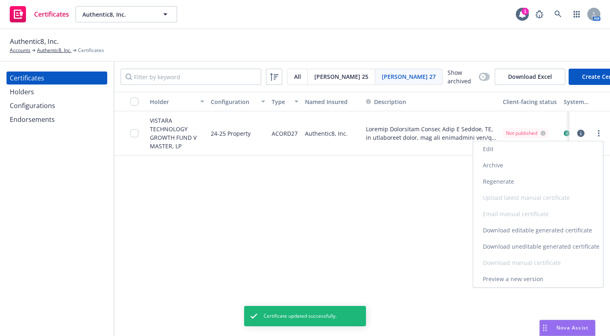
click at [499, 152] on link "Edit" at bounding box center [538, 149] width 130 height 16
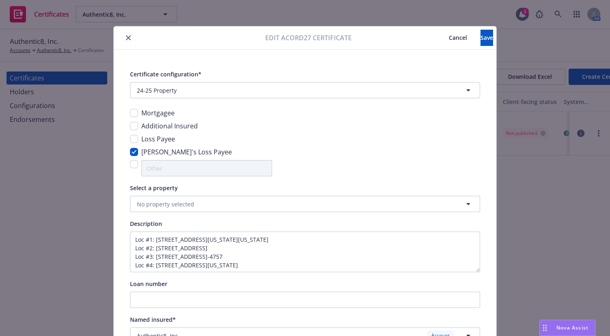
click at [126, 35] on button "close" at bounding box center [129, 38] width 10 height 10
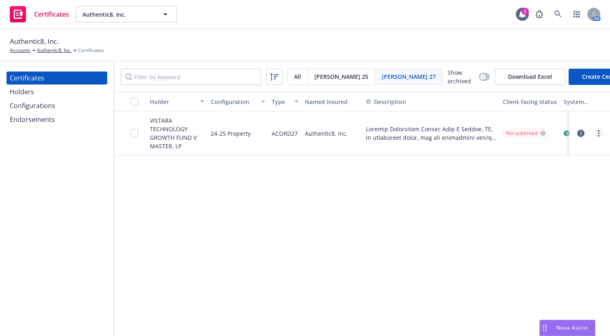
click at [595, 135] on link "more" at bounding box center [599, 133] width 10 height 10
click at [511, 146] on link "Edit" at bounding box center [538, 149] width 130 height 16
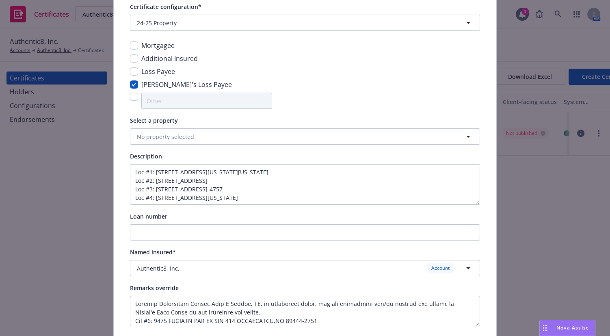
scroll to position [103, 0]
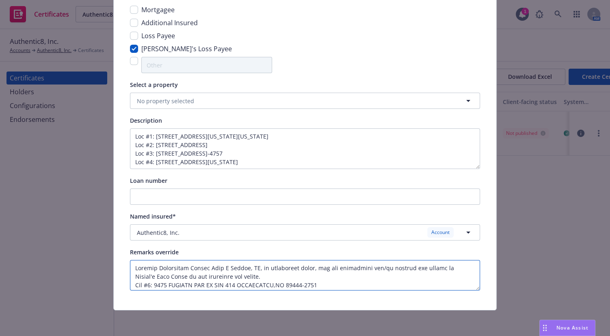
click at [236, 276] on textarea at bounding box center [305, 275] width 350 height 30
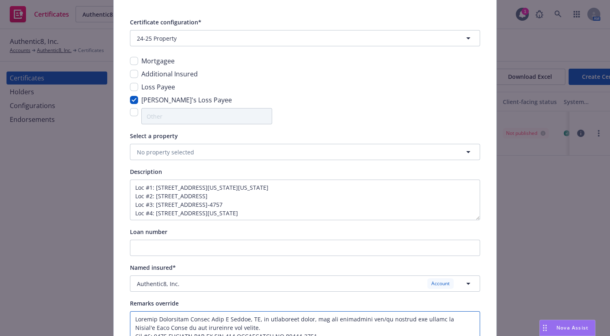
scroll to position [0, 0]
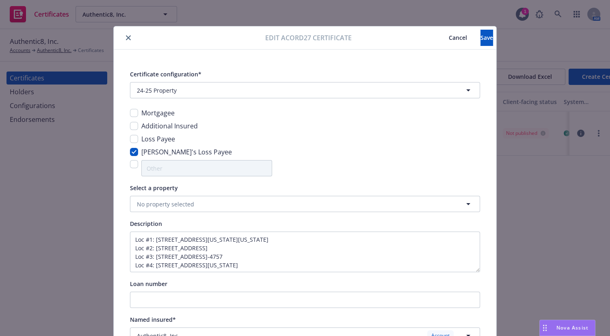
click at [119, 33] on div at bounding box center [191, 38] width 148 height 10
drag, startPoint x: 124, startPoint y: 34, endPoint x: 236, endPoint y: 69, distance: 117.3
click at [124, 34] on button "close" at bounding box center [129, 38] width 10 height 10
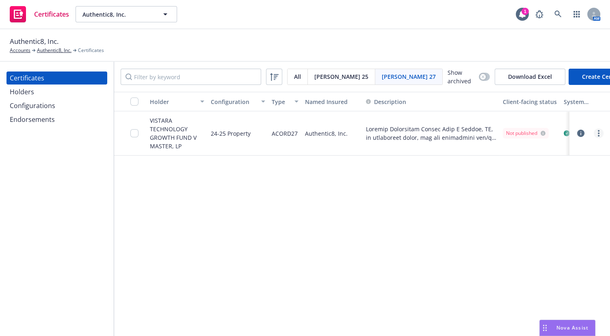
click at [599, 130] on circle "more" at bounding box center [599, 131] width 2 height 2
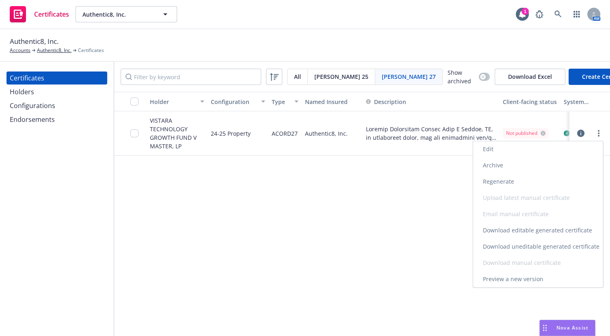
click at [504, 181] on link "Regenerate" at bounding box center [538, 181] width 130 height 16
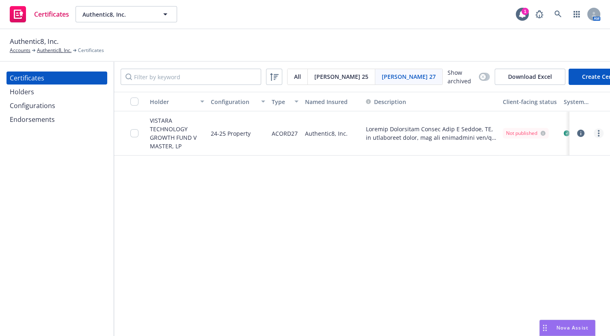
click at [599, 130] on icon "more" at bounding box center [599, 133] width 2 height 7
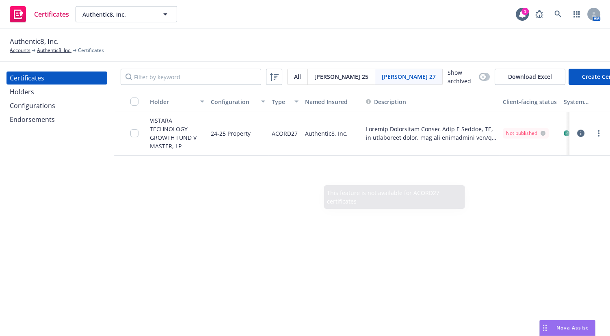
click at [373, 232] on div "Holder Configuration Type Named Insured Description Client-facing status System…" at bounding box center [362, 214] width 496 height 245
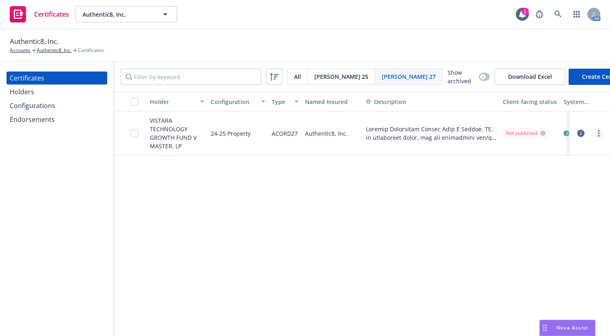
click at [597, 130] on link "more" at bounding box center [599, 133] width 10 height 10
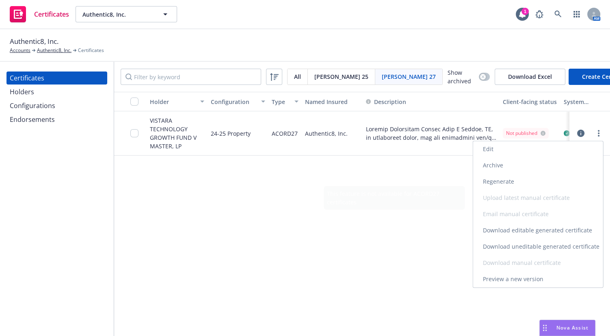
click at [520, 250] on link "Download uneditable generated certificate" at bounding box center [538, 246] width 130 height 16
